Goal: Information Seeking & Learning: Learn about a topic

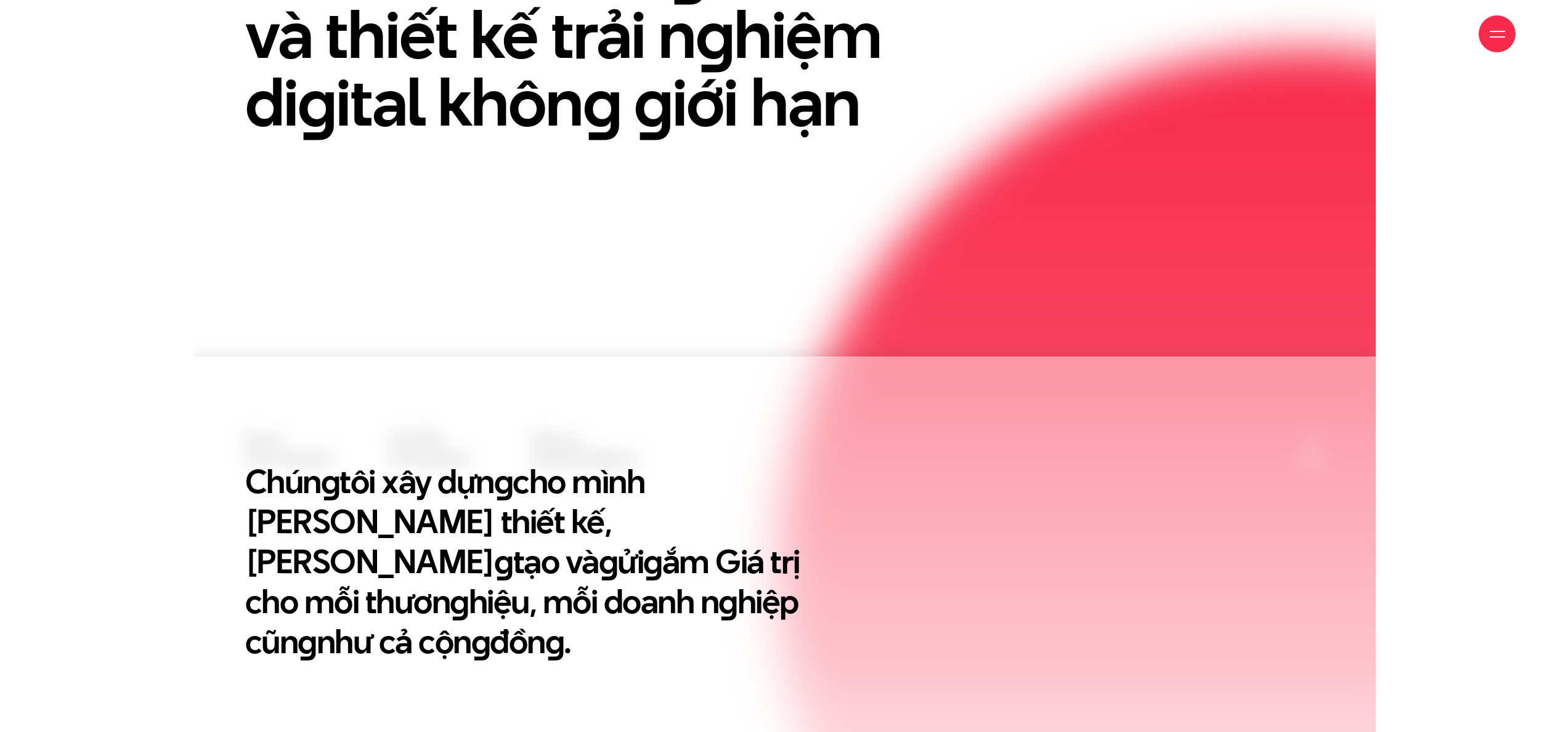
scroll to position [718, 0]
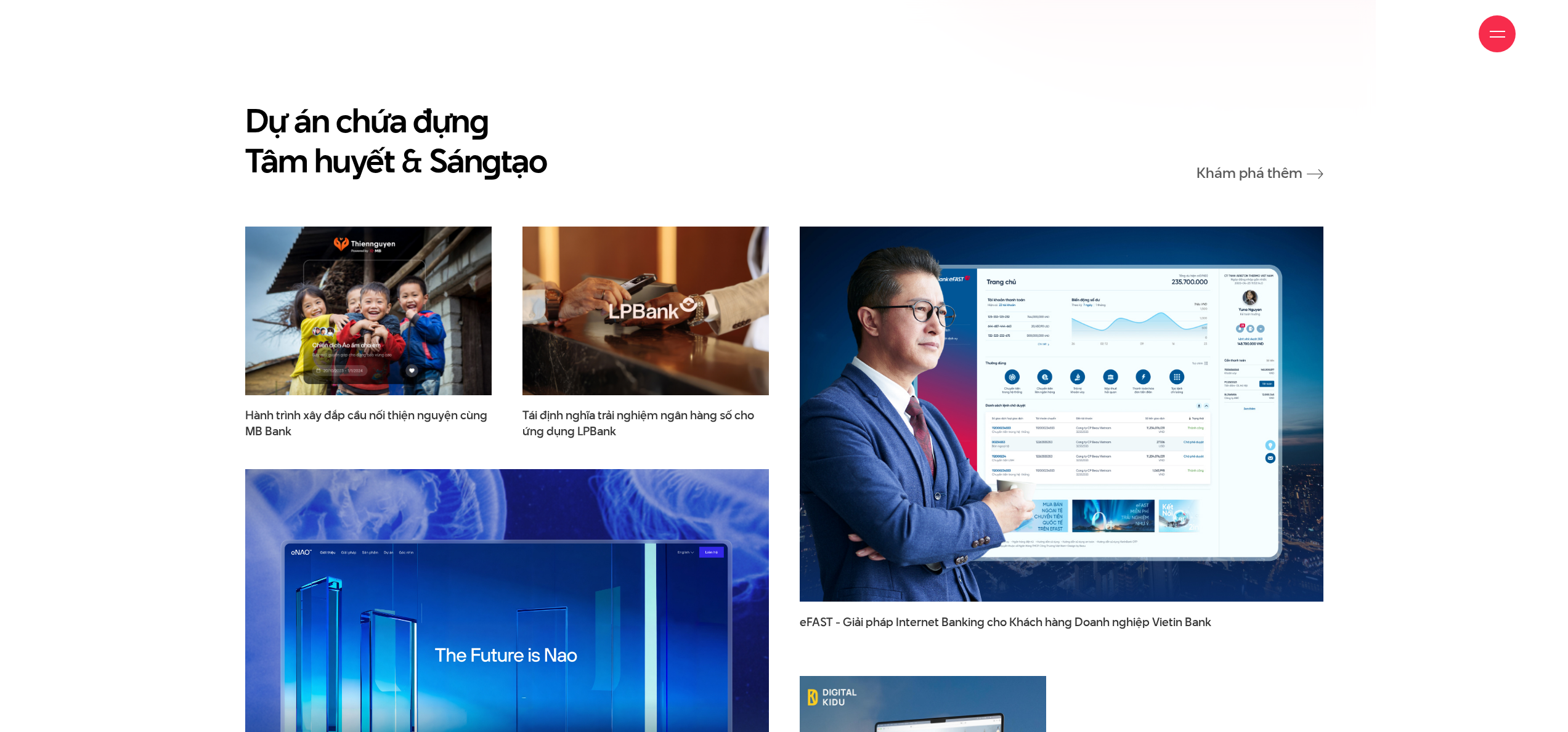
scroll to position [2132, 0]
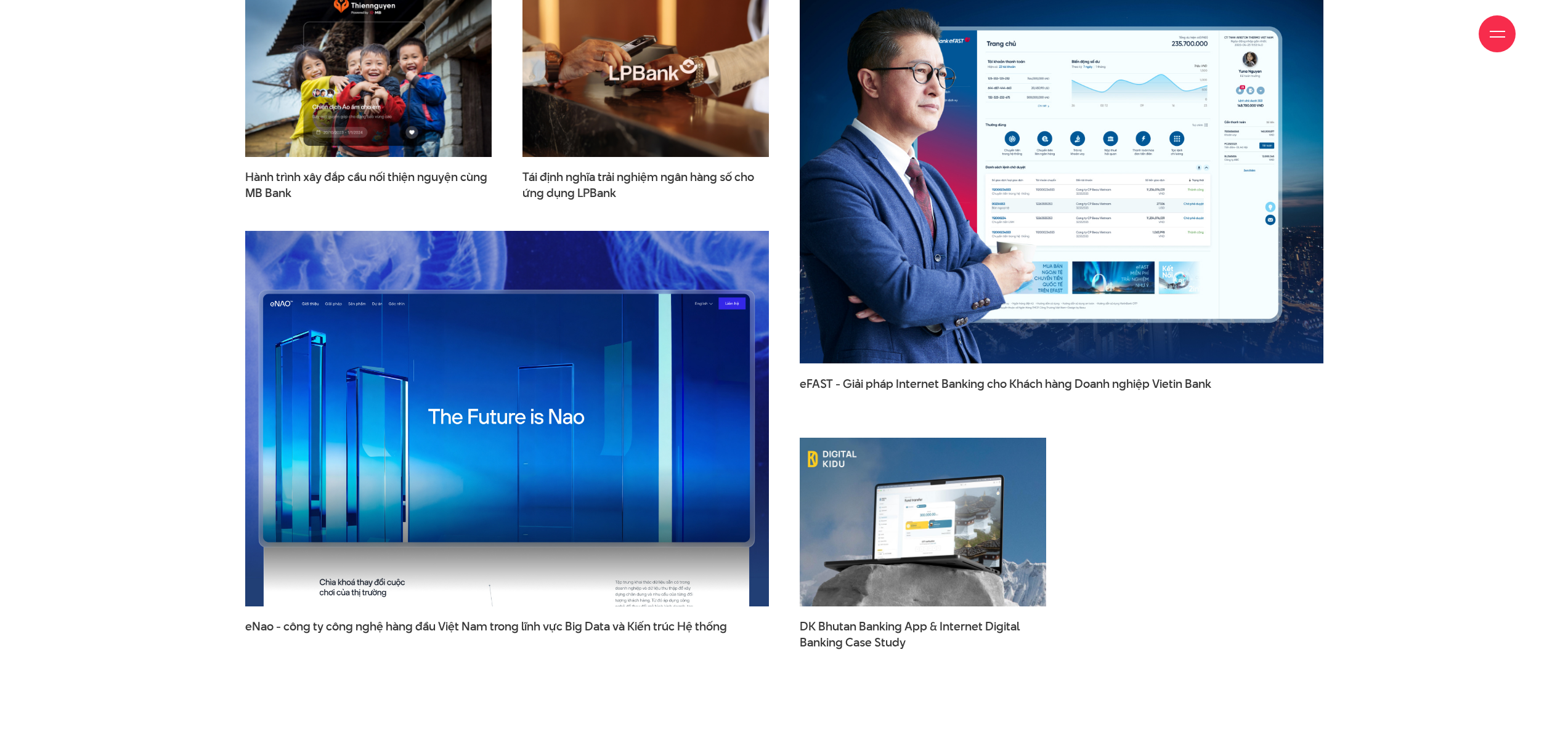
click at [500, 384] on img at bounding box center [507, 417] width 577 height 413
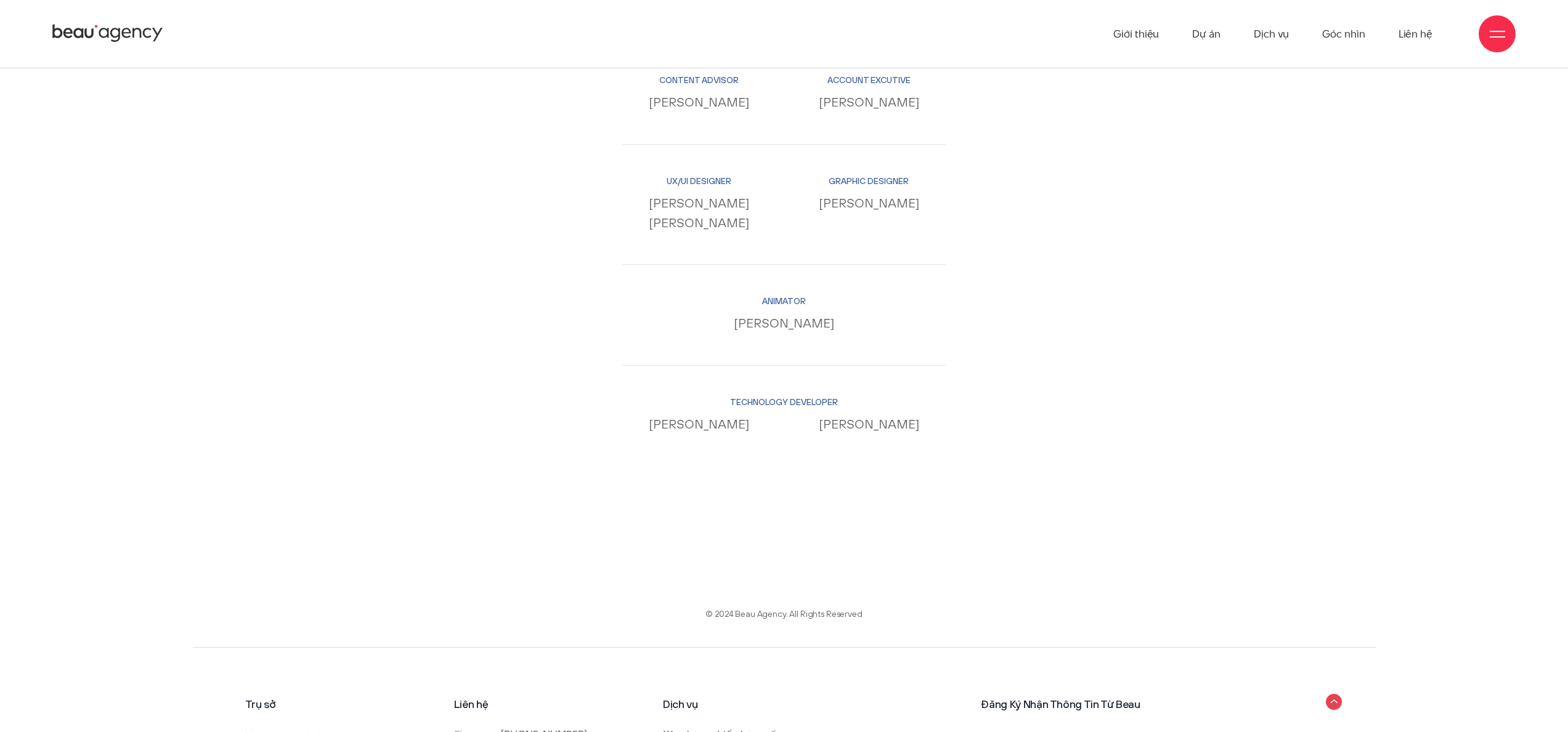
scroll to position [13058, 0]
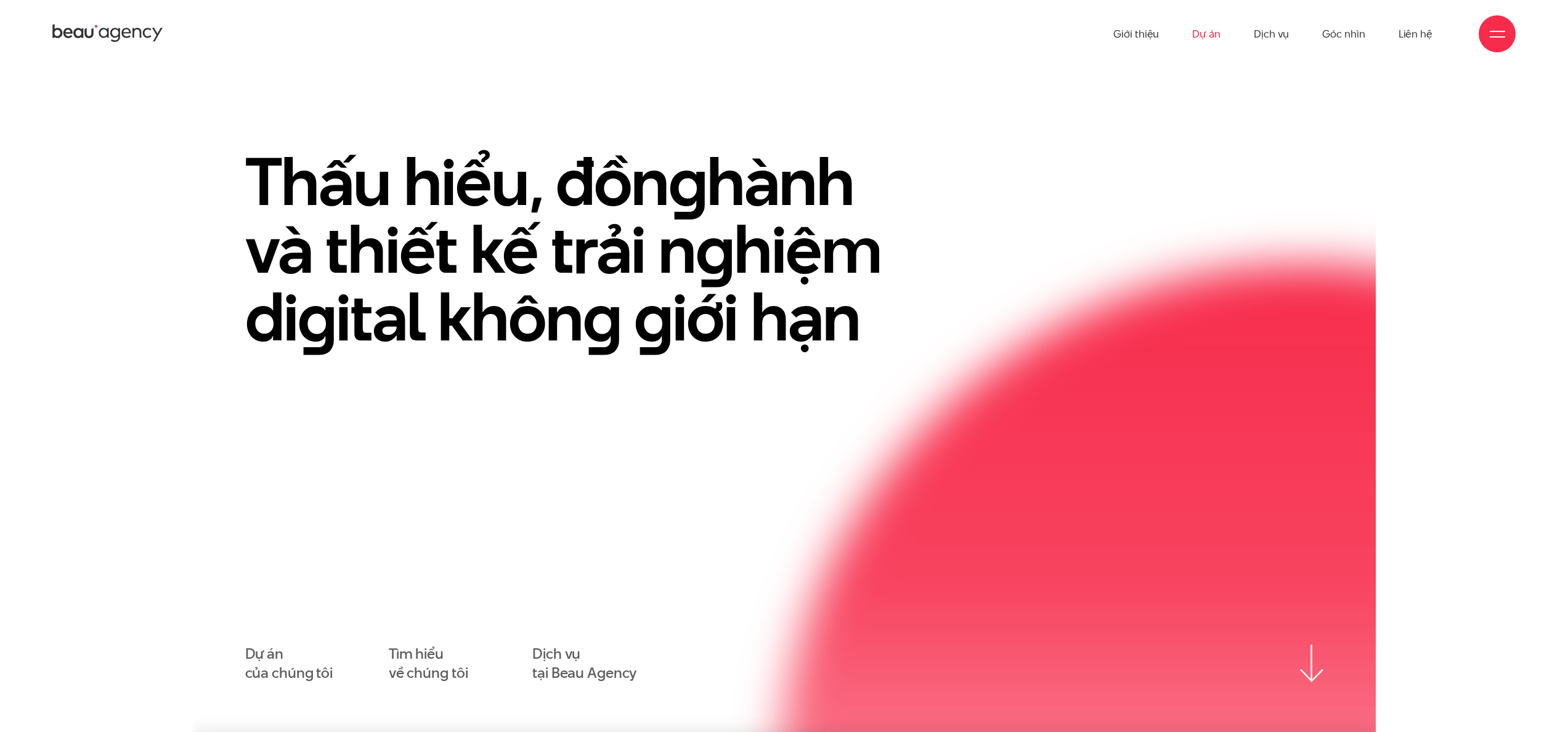
click at [1207, 39] on link "Dự án" at bounding box center [1206, 33] width 29 height 68
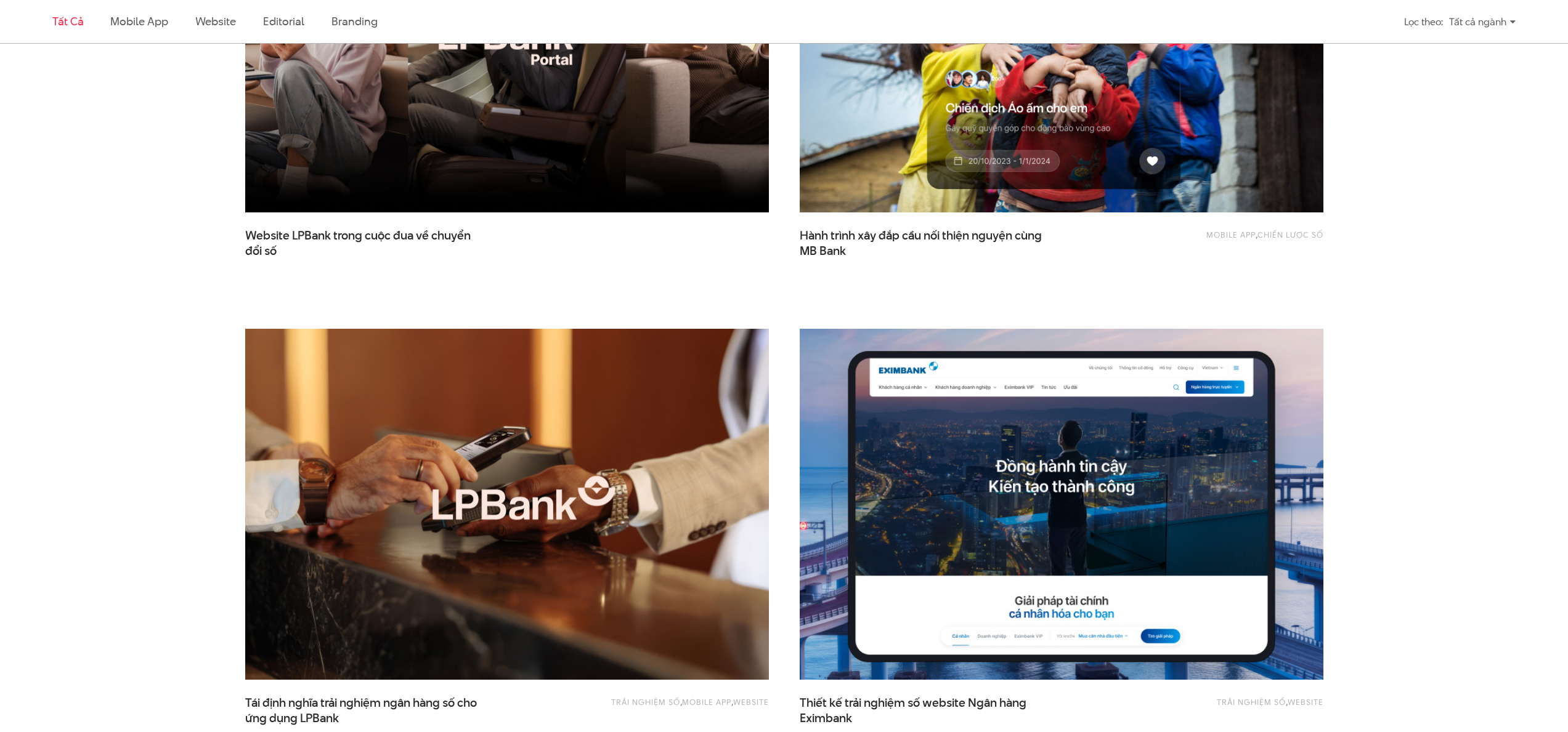
scroll to position [633, 0]
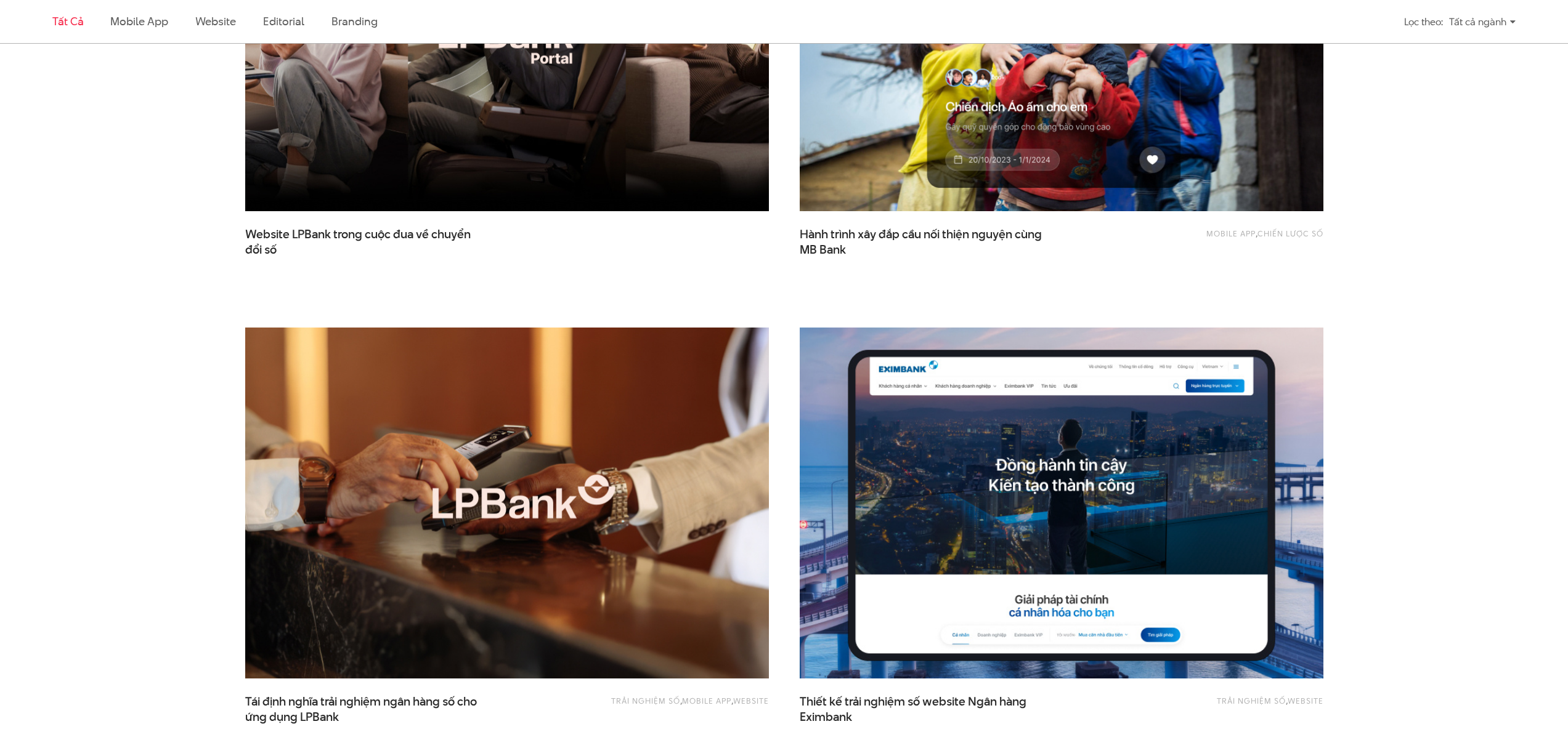
click at [1080, 460] on img at bounding box center [1061, 502] width 577 height 385
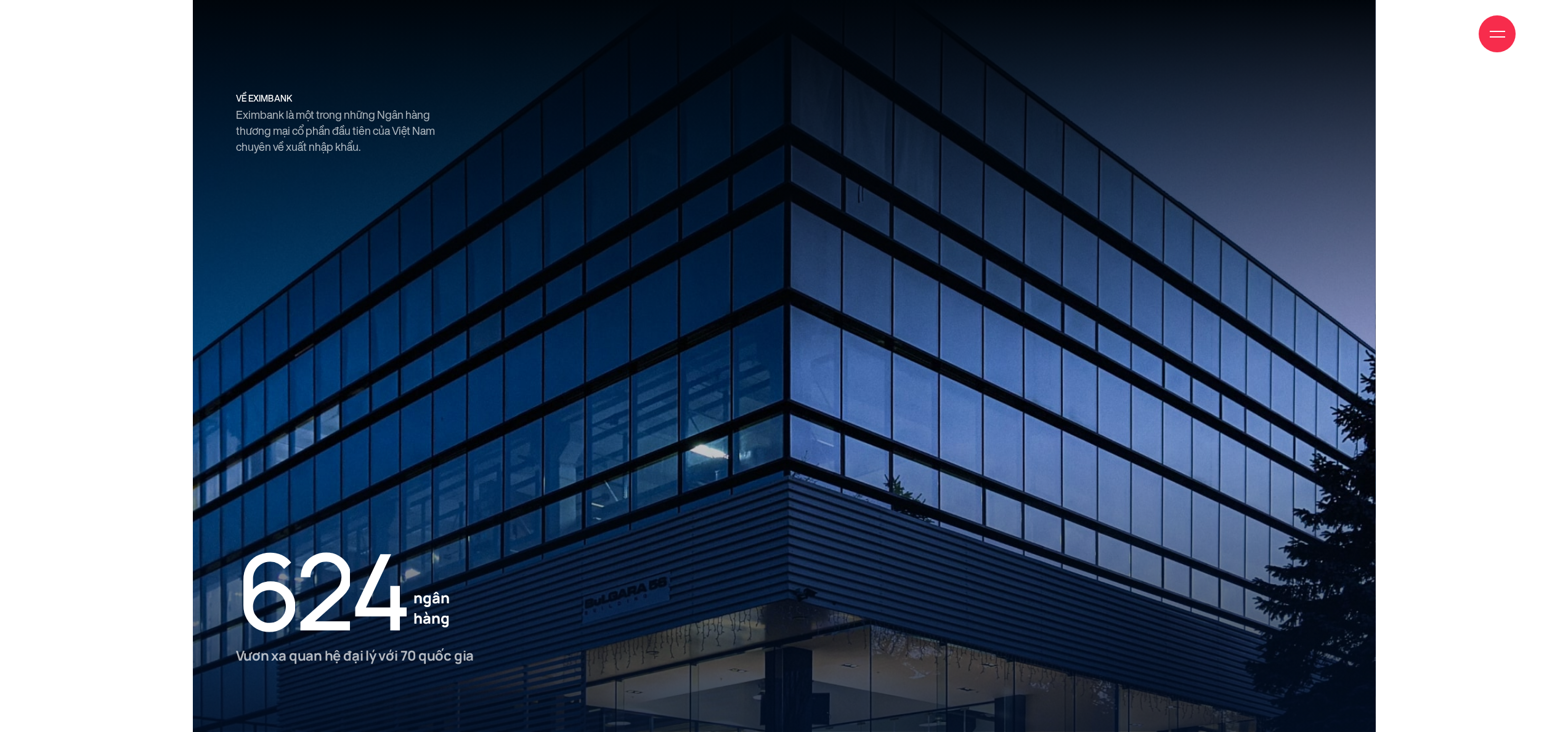
scroll to position [2486, 0]
